Goal: Check status: Check status

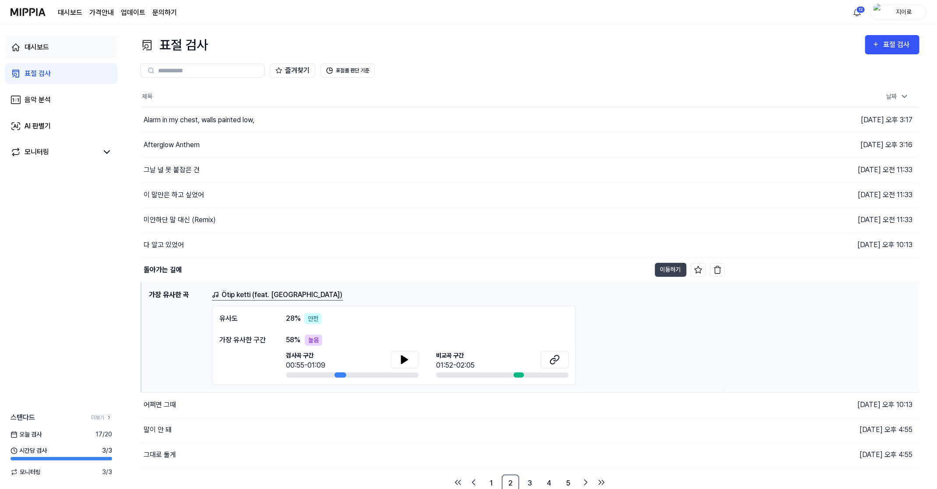
click at [38, 50] on div "대시보드" at bounding box center [37, 47] width 25 height 11
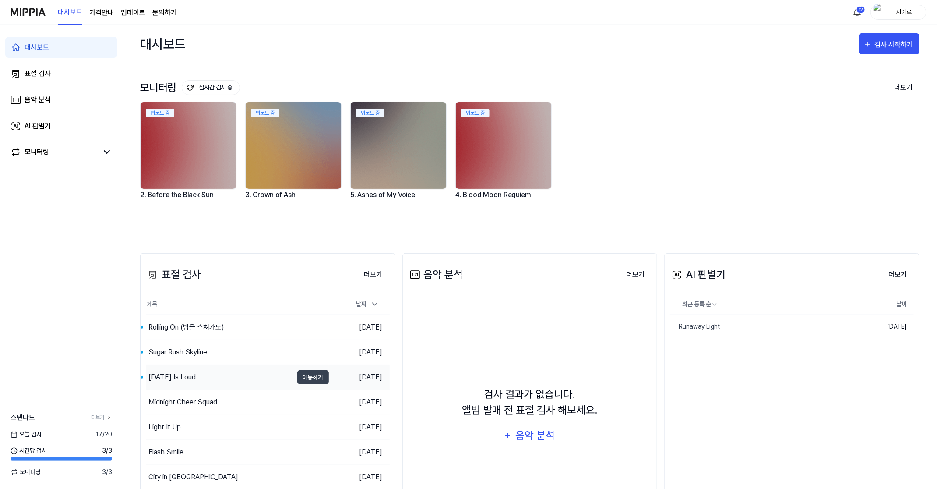
click at [196, 376] on div "[DATE] Is Loud" at bounding box center [171, 377] width 47 height 11
click at [234, 351] on div "Sugar Rush Skyline" at bounding box center [219, 352] width 147 height 25
click at [215, 328] on div "Rolling On (밤을 스쳐가도)" at bounding box center [186, 327] width 76 height 11
